Goal: Find specific page/section: Find specific page/section

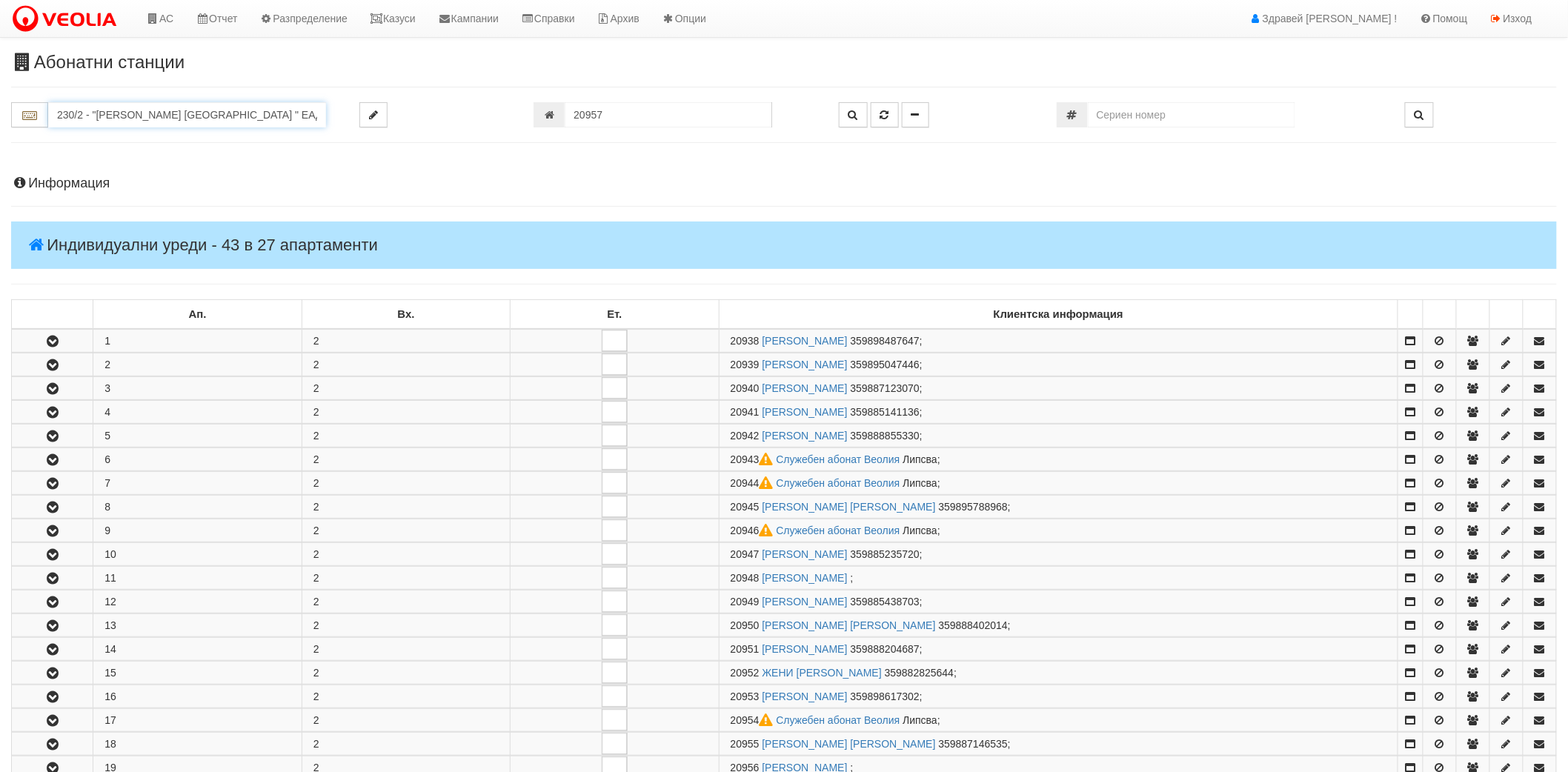
click at [179, 102] on input "230/2 - "ВЕОЛИЯ ЕНЕРДЖИ ВАРНА " ЕАД" at bounding box center [187, 115] width 278 height 25
click at [144, 119] on input "74" at bounding box center [187, 115] width 278 height 25
click at [139, 134] on div "074/1 - Трошево - "ВЕОЛИЯ"" at bounding box center [186, 139] width 273 height 17
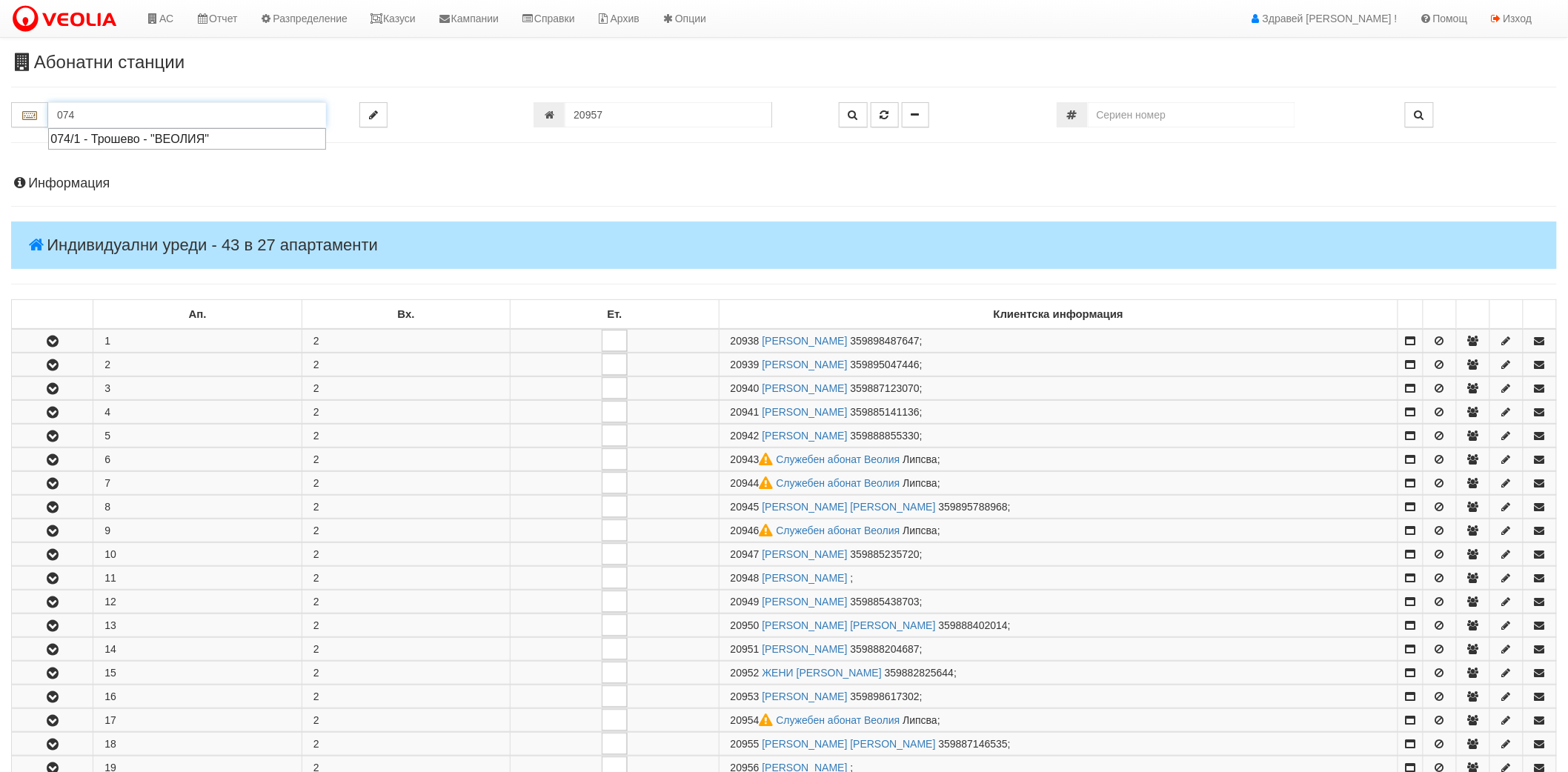
type input "074/1 - Трошево - "ВЕОЛИЯ""
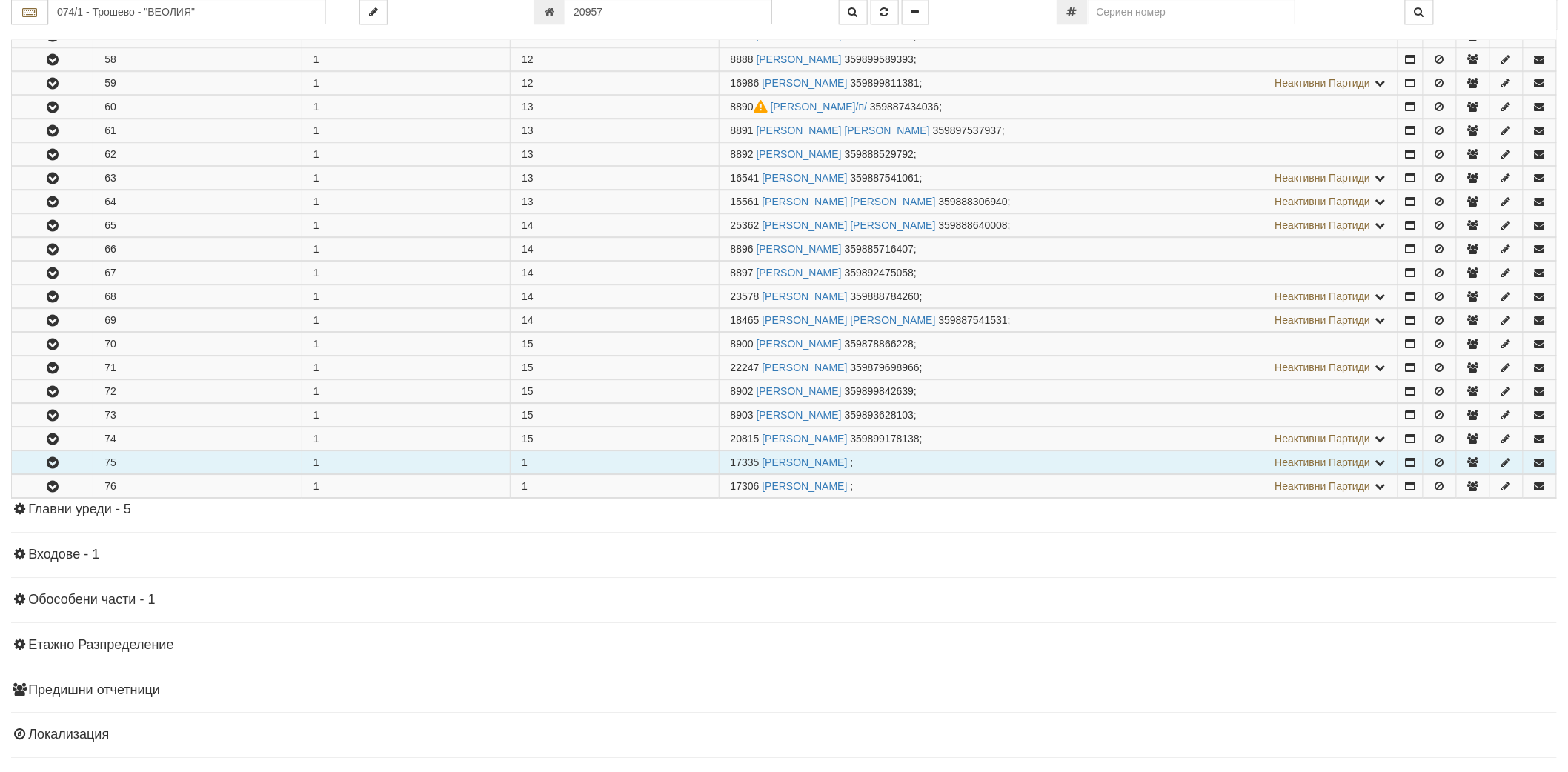
scroll to position [1731, 0]
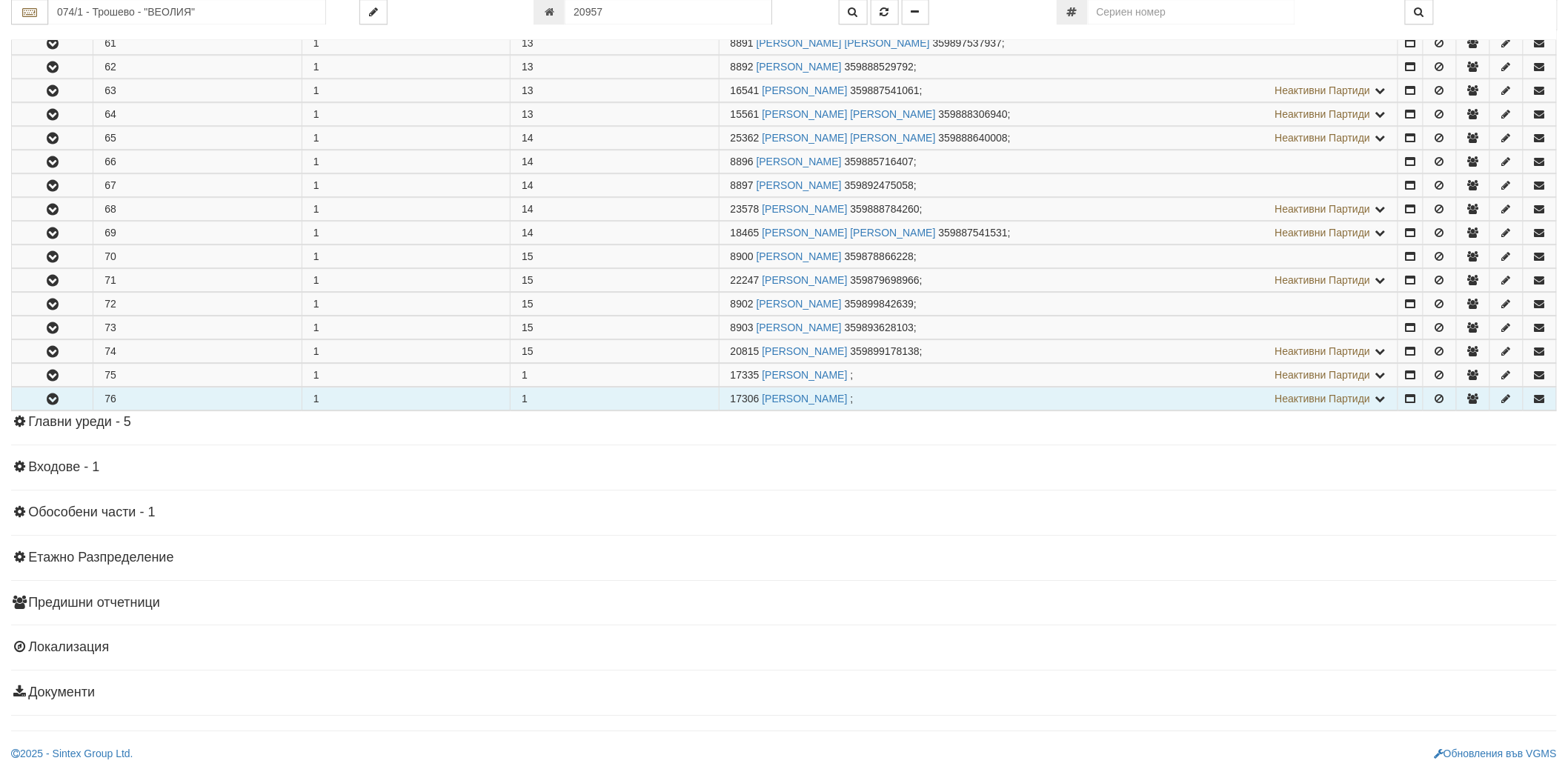
click at [45, 390] on button "button" at bounding box center [52, 399] width 81 height 22
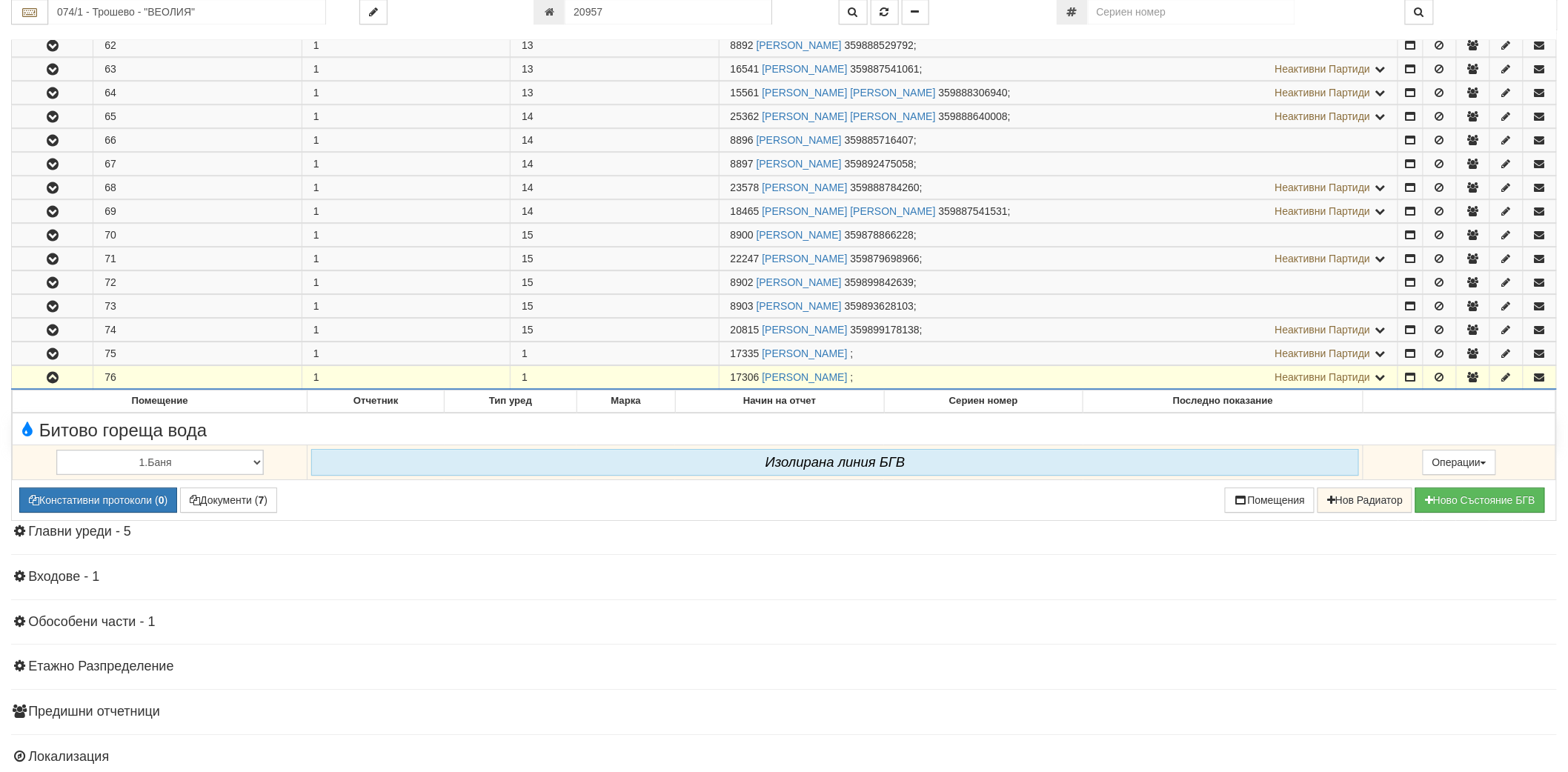
scroll to position [1862, 0]
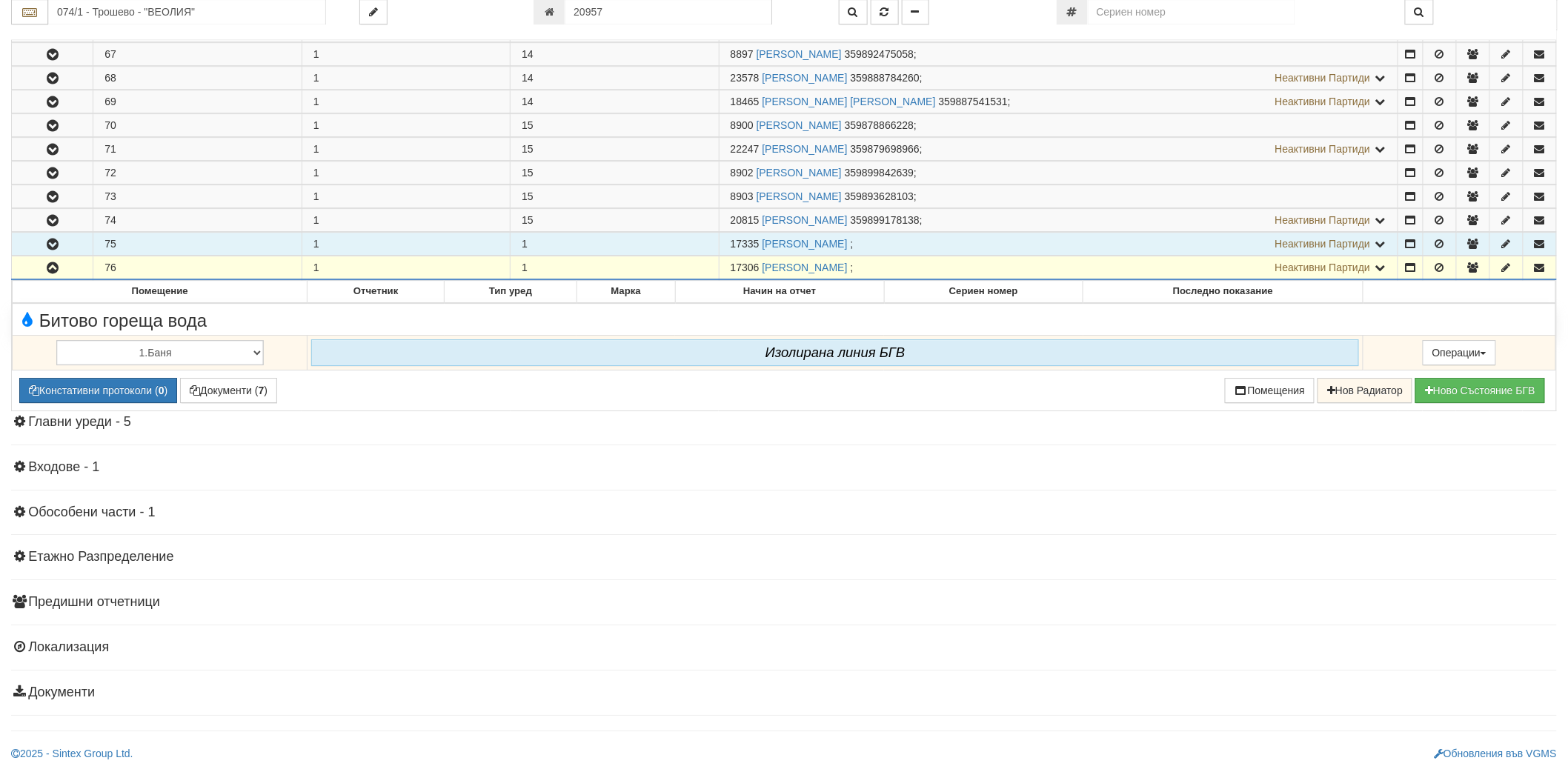
click at [58, 243] on icon "button" at bounding box center [52, 244] width 18 height 10
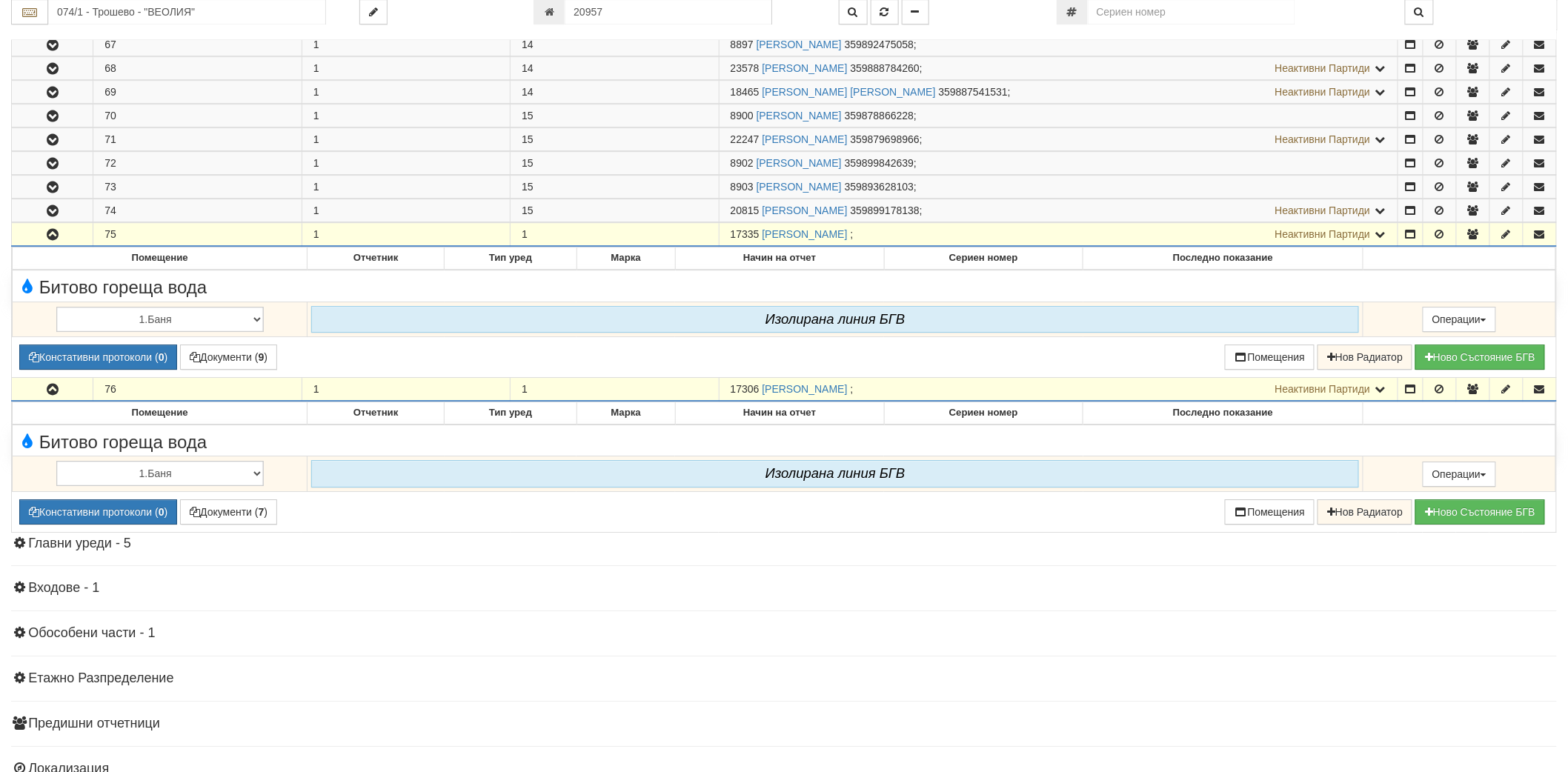
click at [58, 240] on icon "button" at bounding box center [52, 234] width 18 height 10
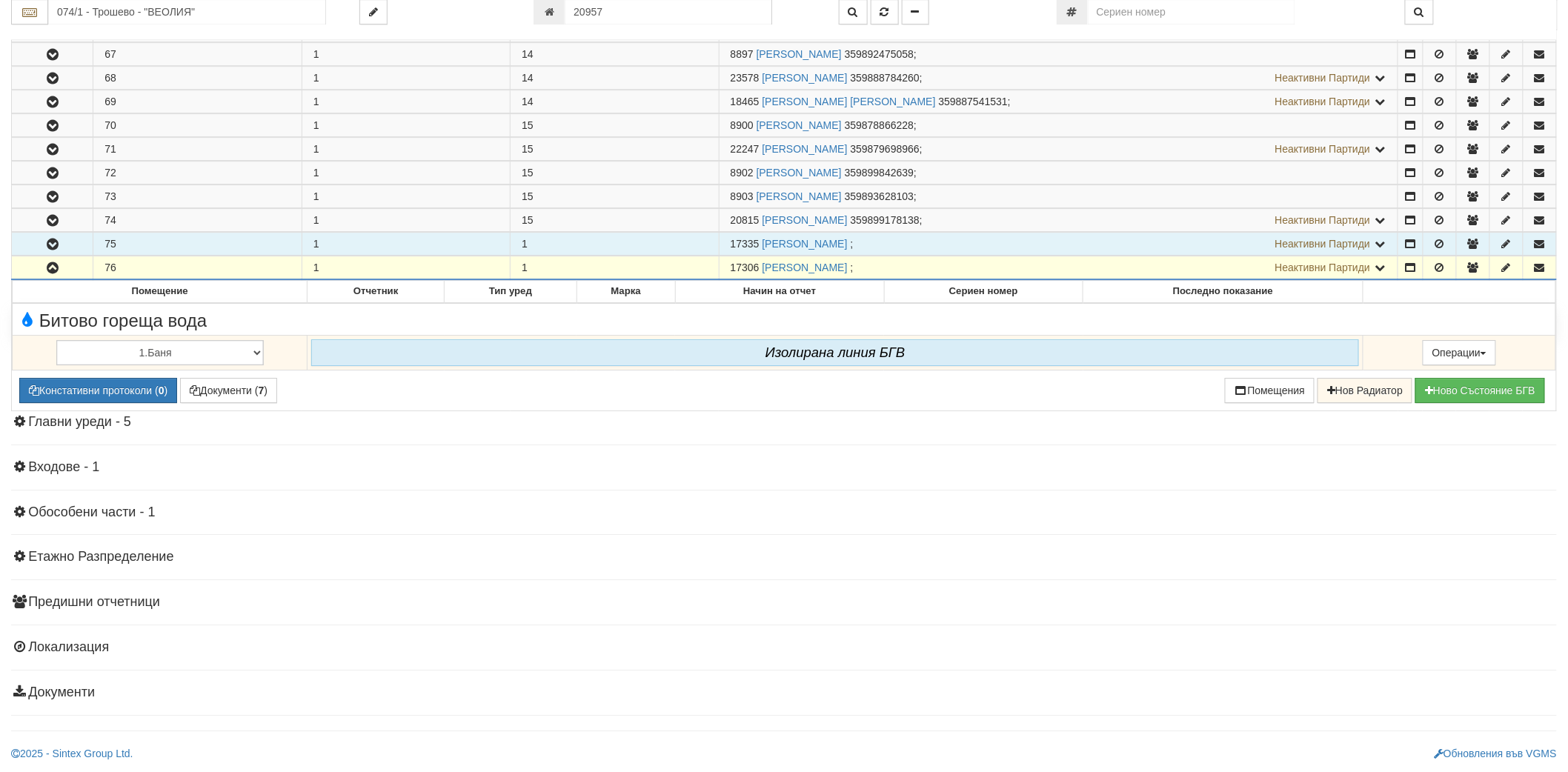
drag, startPoint x: 110, startPoint y: 265, endPoint x: 92, endPoint y: 269, distance: 18.4
click at [93, 269] on td "76" at bounding box center [197, 268] width 209 height 24
click at [45, 242] on icon "button" at bounding box center [52, 244] width 18 height 10
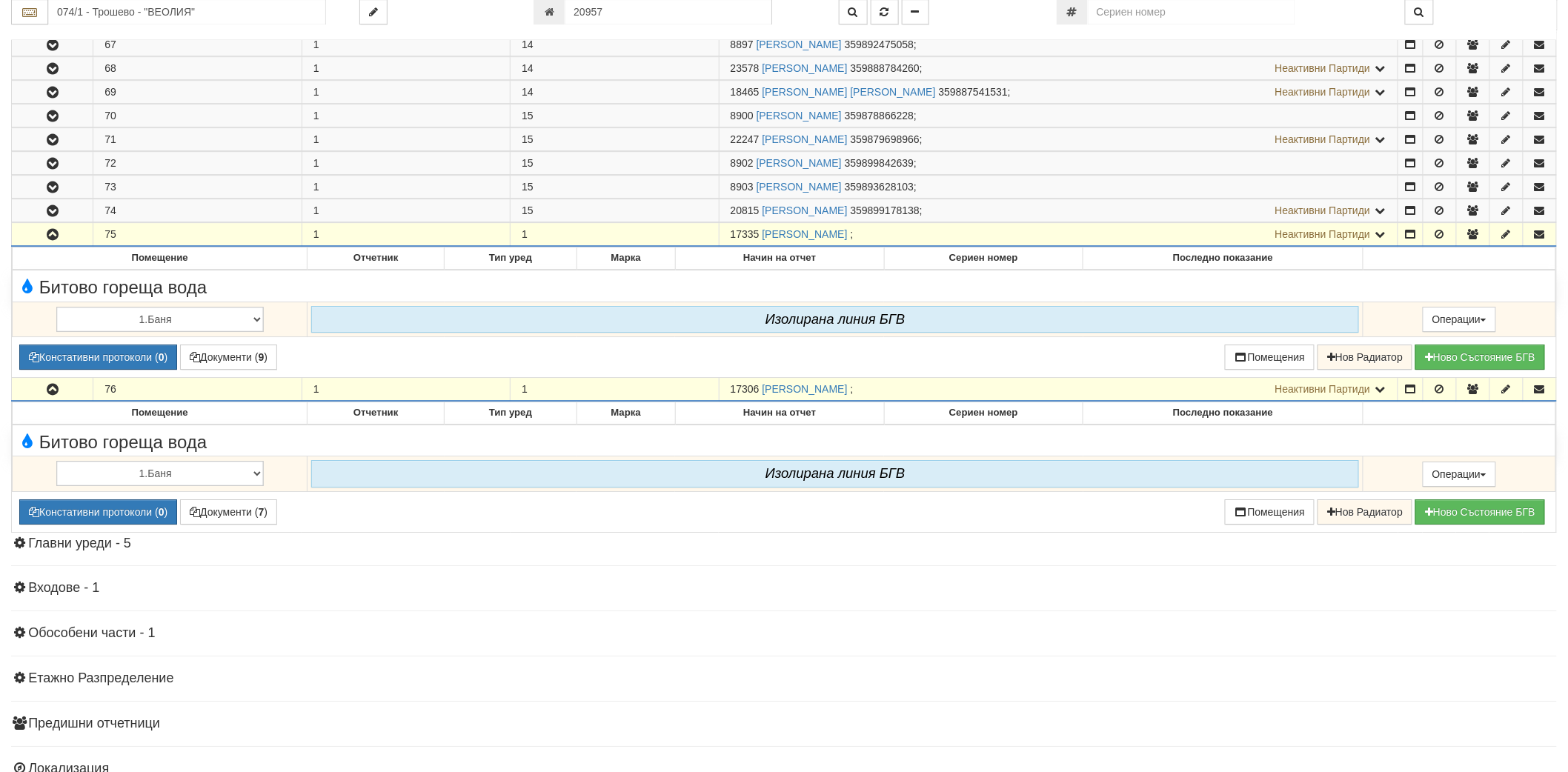
click at [45, 240] on icon "button" at bounding box center [52, 234] width 18 height 10
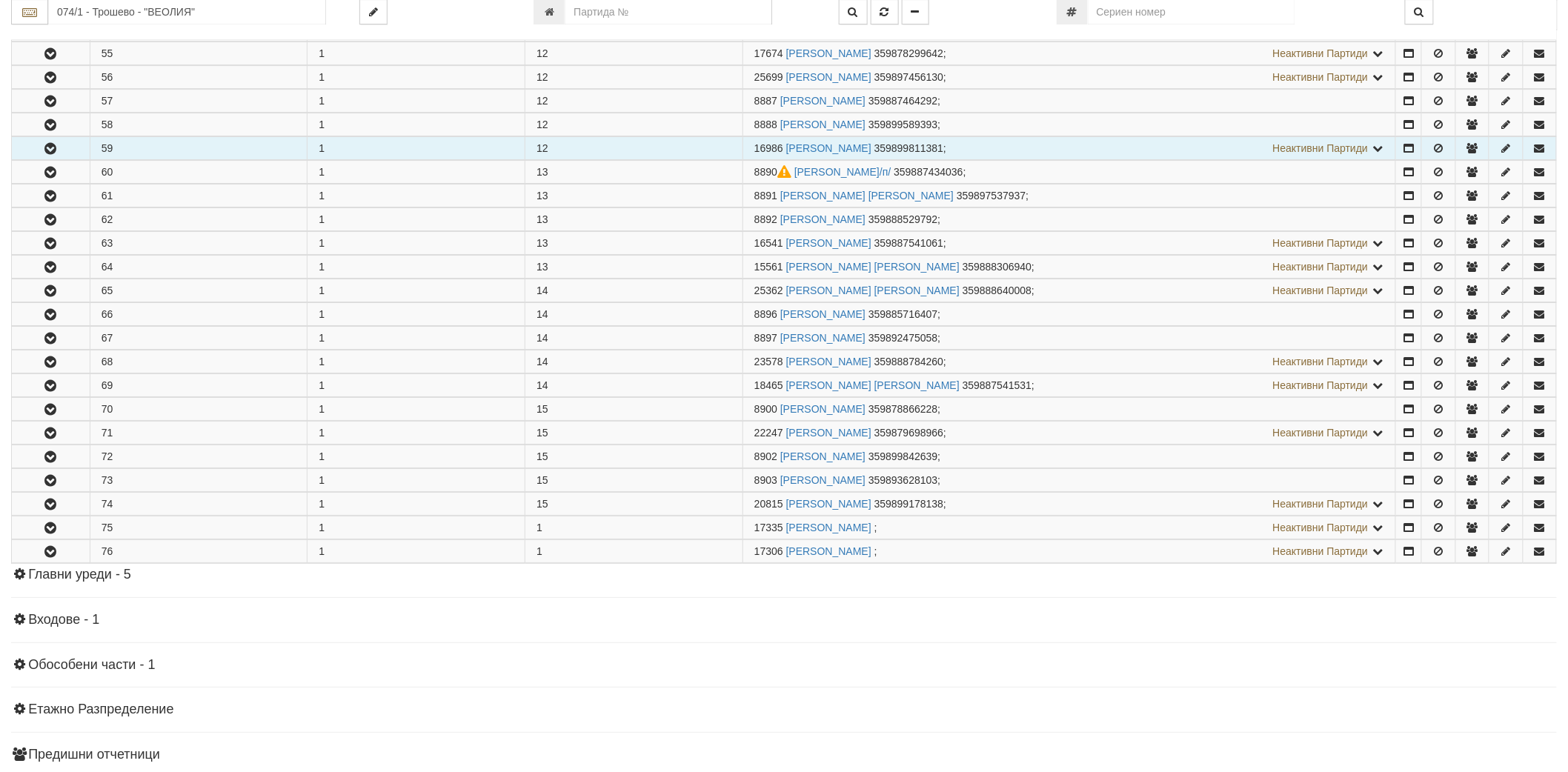
scroll to position [2012, 0]
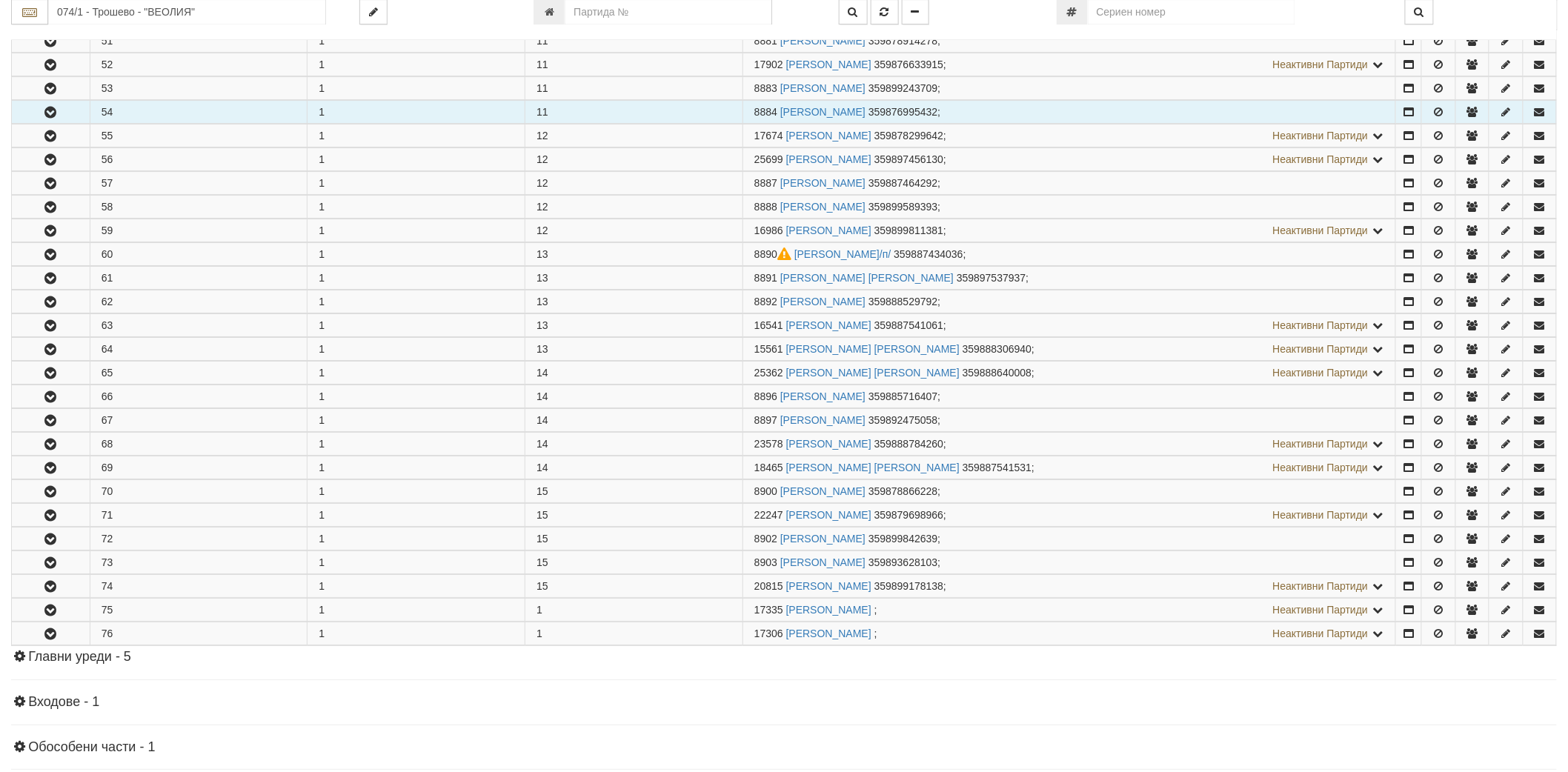
click at [50, 111] on button "button" at bounding box center [50, 112] width 78 height 22
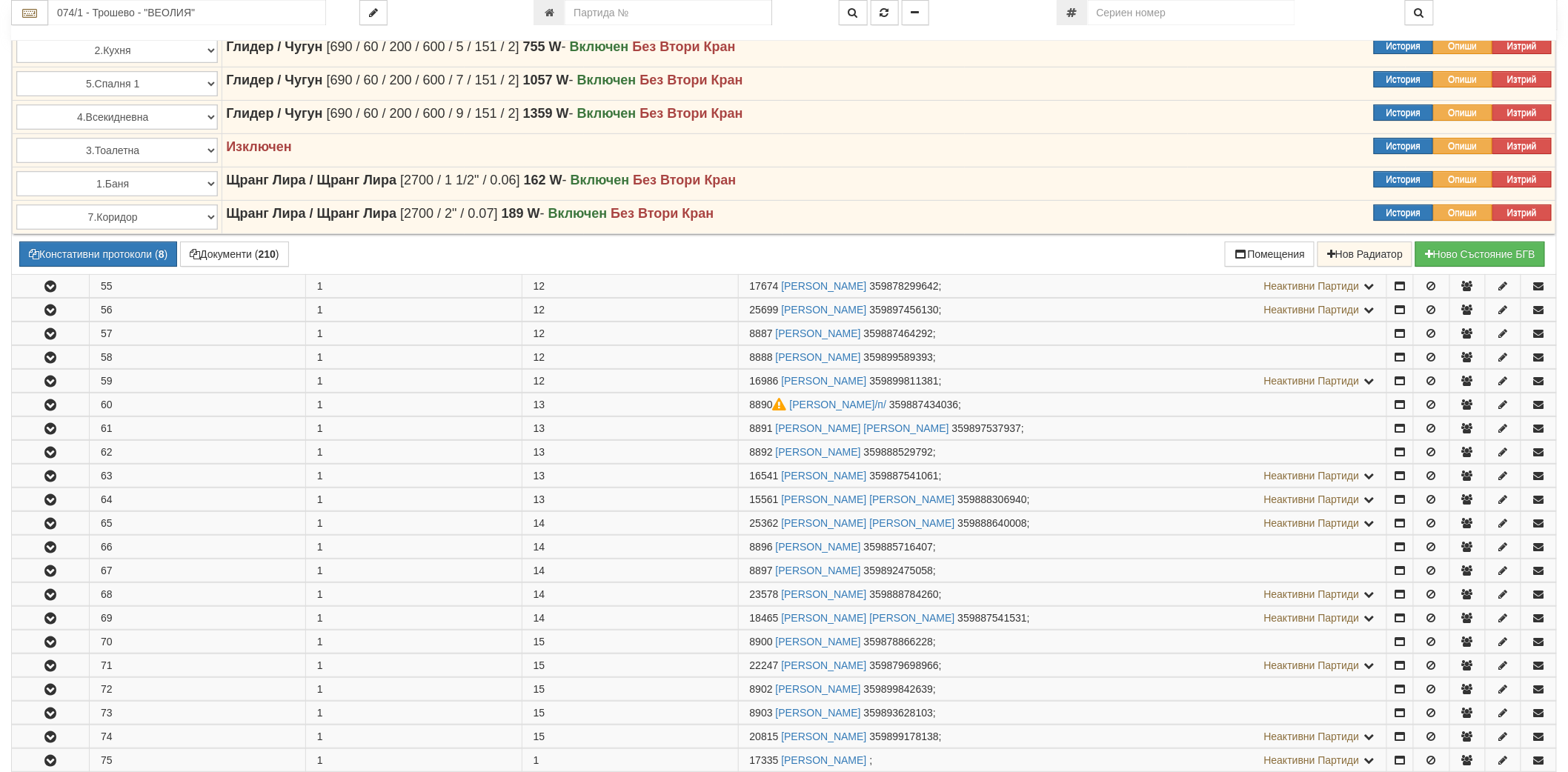
scroll to position [2342, 0]
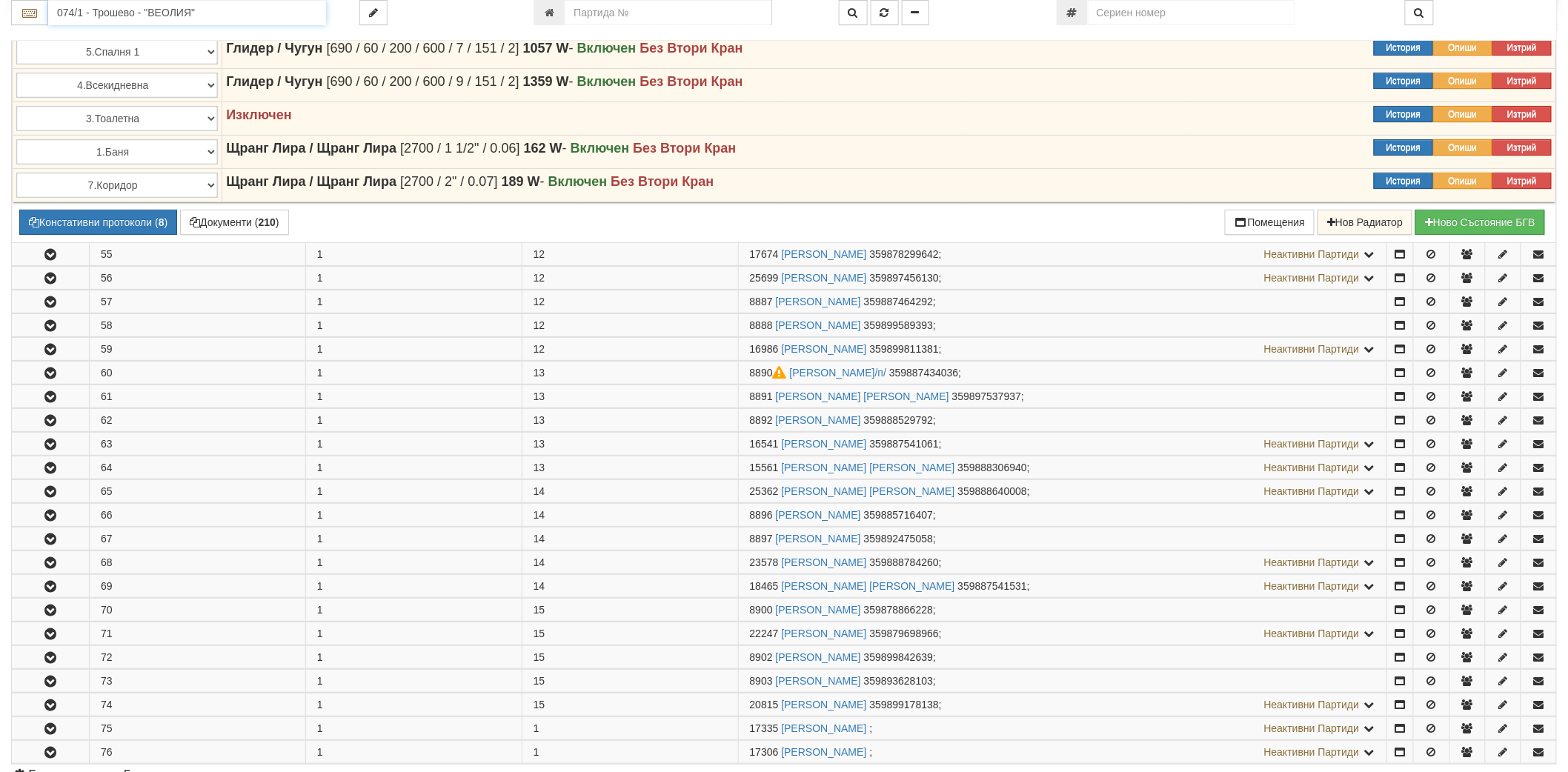
click at [145, 6] on input "074/1 - Трошево - "ВЕОЛИЯ"" at bounding box center [187, 12] width 278 height 25
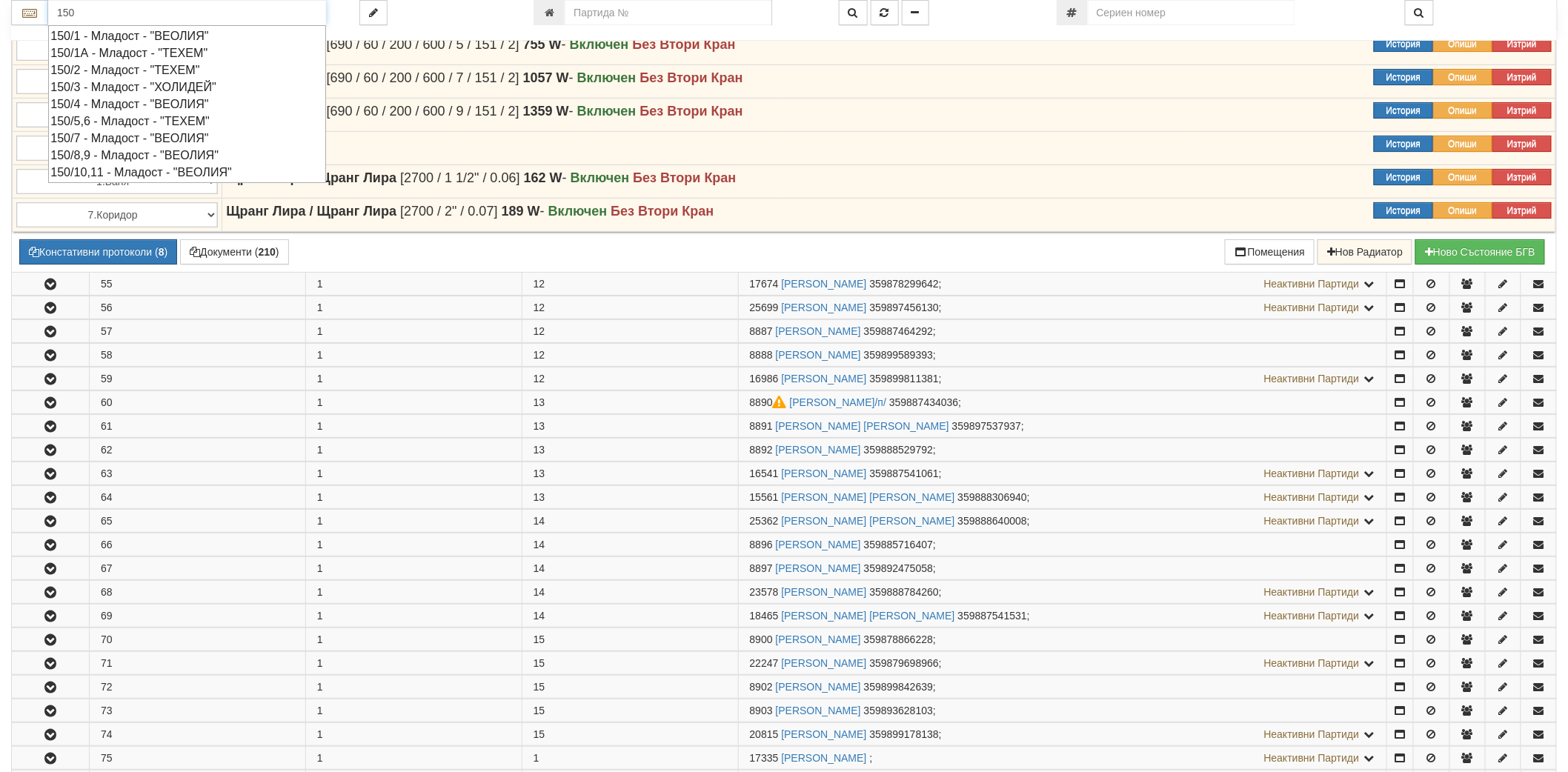
click at [141, 139] on div "150/7 - Младост - "ВЕОЛИЯ"" at bounding box center [186, 139] width 273 height 17
type input "150/7 - Младост - "ВЕОЛИЯ""
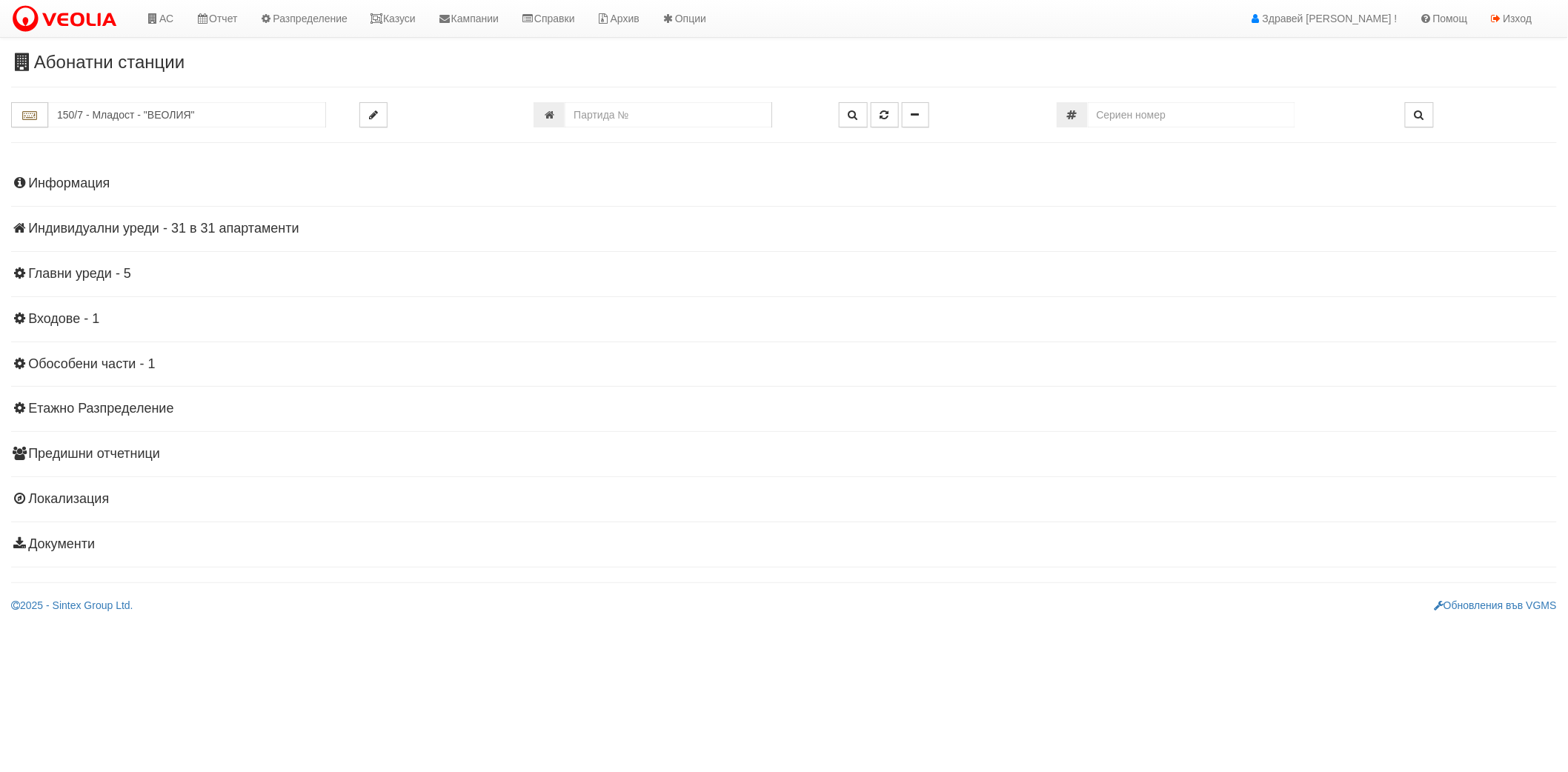
scroll to position [0, 0]
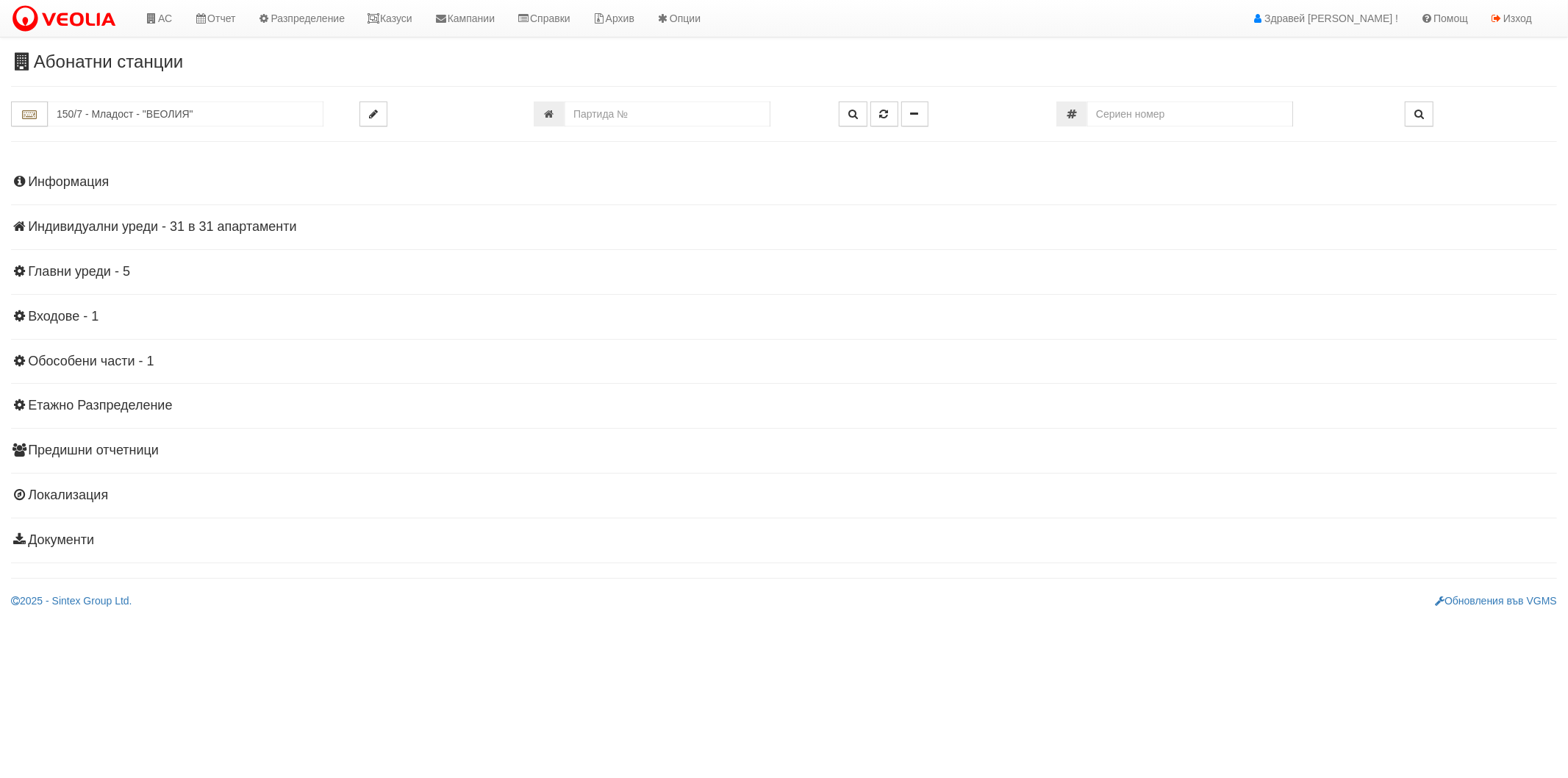
click at [146, 237] on div "Информация Параметри Брой Апартаменти: 31 Ползватели 07/2025 45 % 0 % 47" at bounding box center [783, 360] width 1546 height 406
click at [147, 235] on div "Информация Параметри Брой Апартаменти: 31 Ползватели 07/2025 45 % 0 % 47" at bounding box center [783, 360] width 1546 height 406
click at [150, 229] on h4 "Индивидуални уреди - 31 в 31 апартаменти" at bounding box center [783, 227] width 1546 height 15
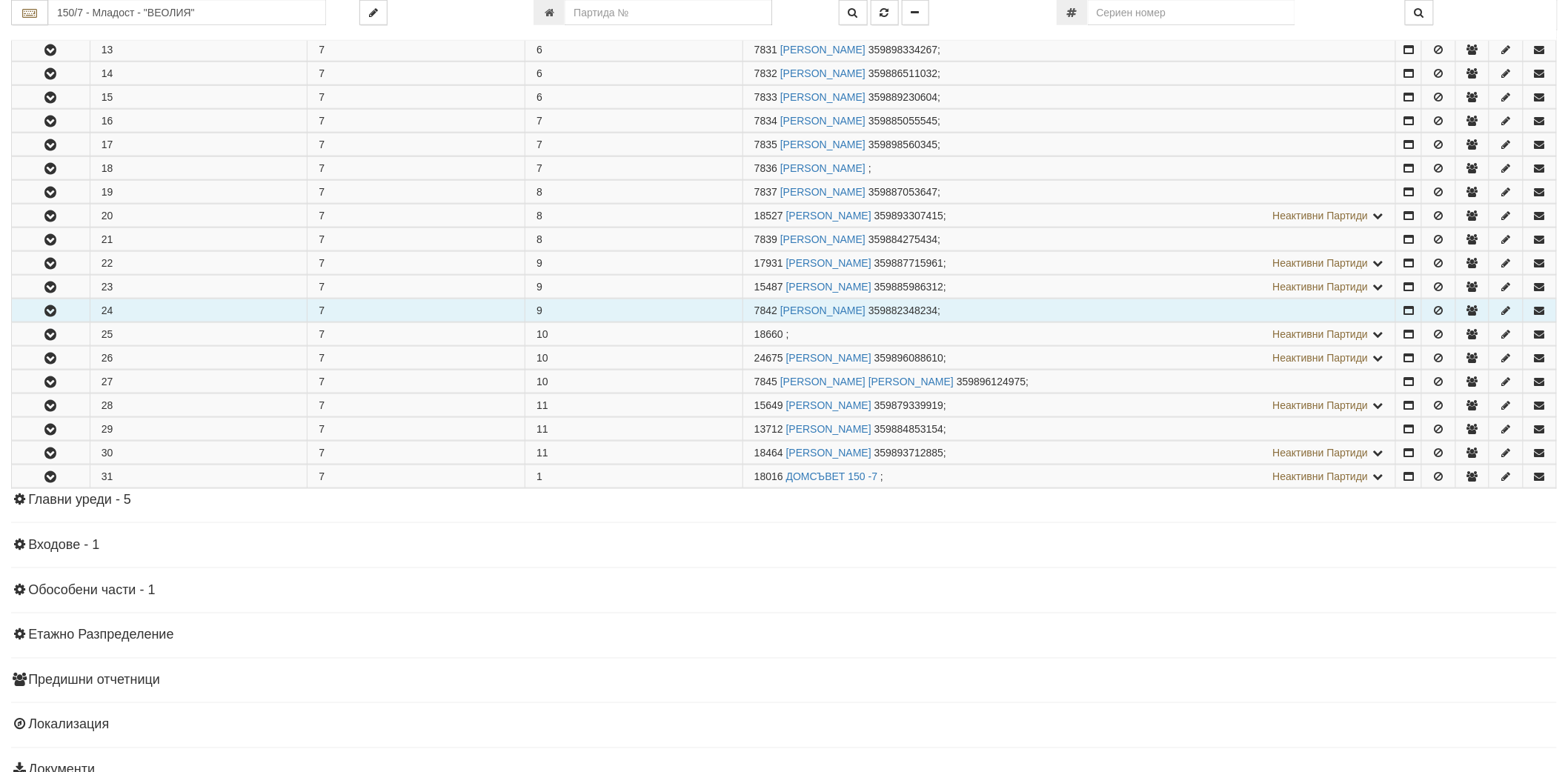
scroll to position [657, 0]
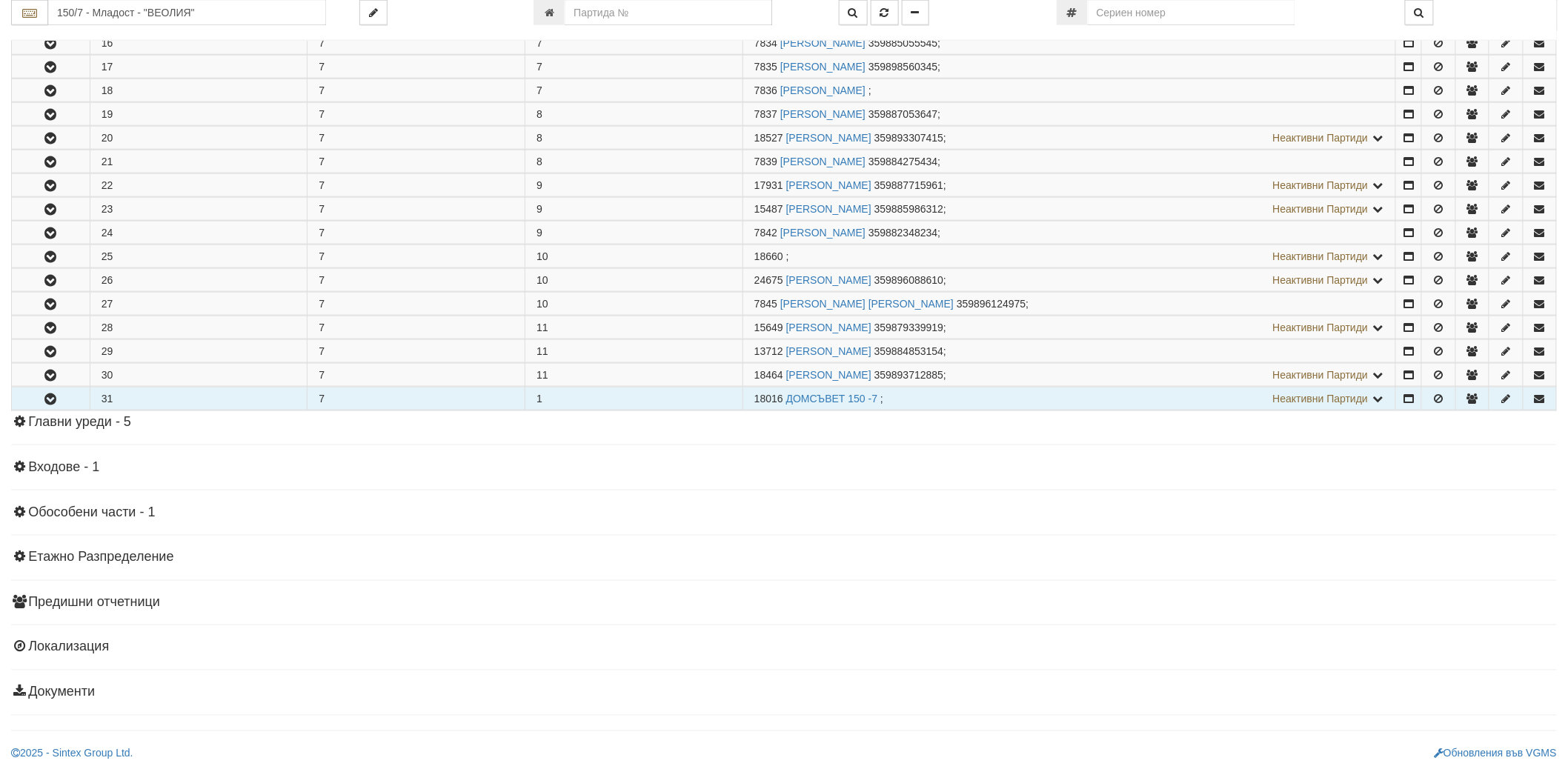
click at [42, 400] on icon "button" at bounding box center [50, 399] width 18 height 10
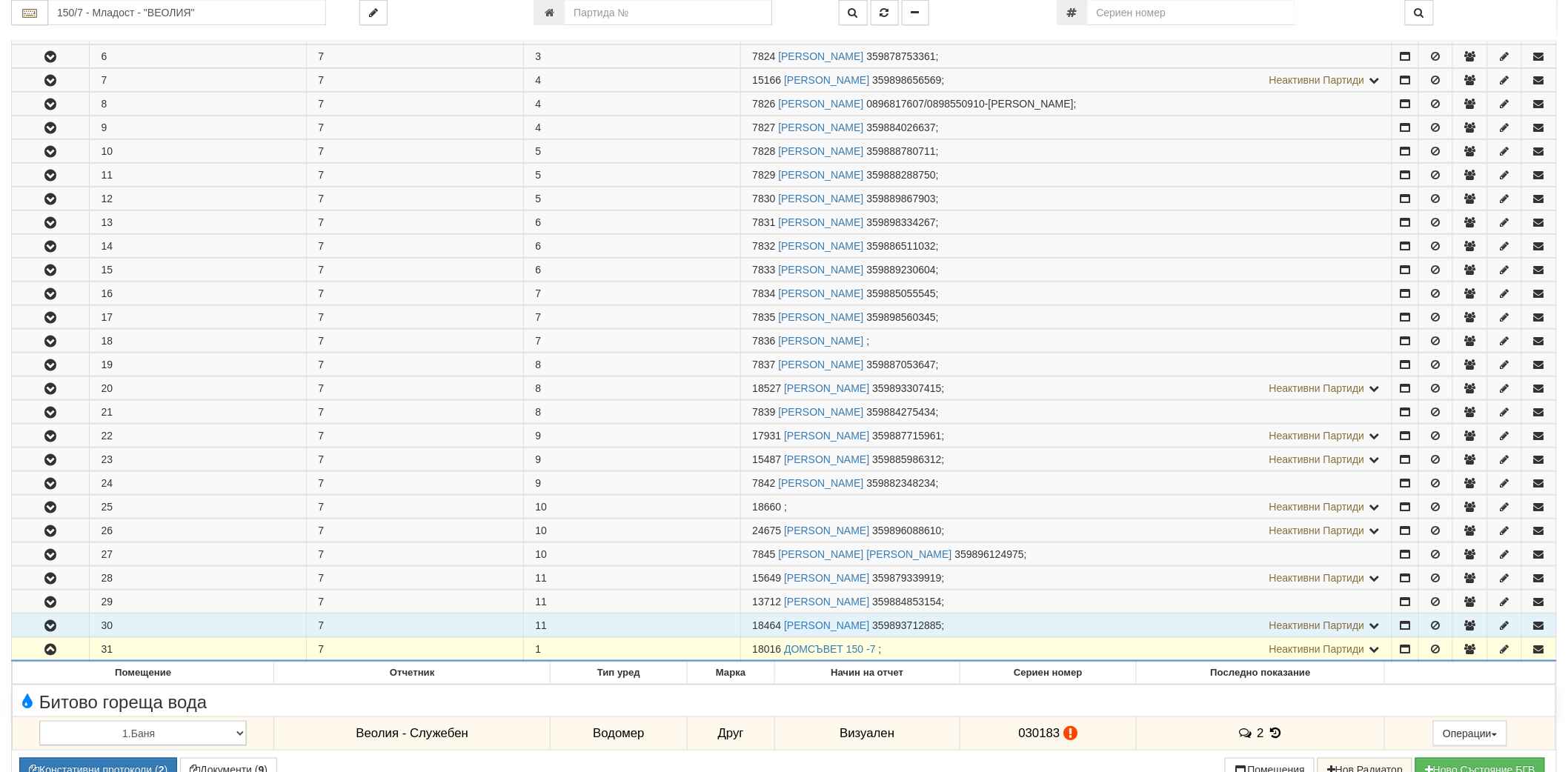
scroll to position [658, 0]
